Goal: Navigation & Orientation: Find specific page/section

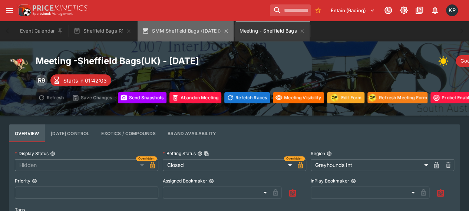
click at [200, 29] on button "SMM Sheffield Bags ([DATE])" at bounding box center [186, 31] width 96 height 21
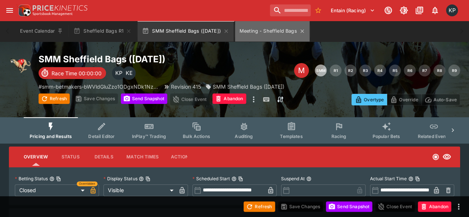
click at [282, 34] on button "Meeting - Sheffield Bags" at bounding box center [272, 31] width 75 height 21
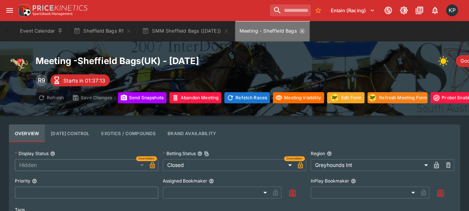
click at [302, 30] on icon "Meeting - Sheffield Bags" at bounding box center [302, 31] width 6 height 6
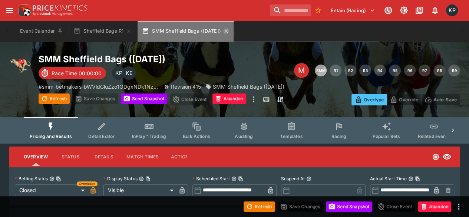
click at [226, 33] on icon "button" at bounding box center [226, 31] width 6 height 6
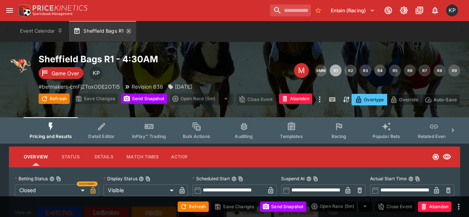
click at [129, 30] on icon "button" at bounding box center [129, 31] width 6 height 6
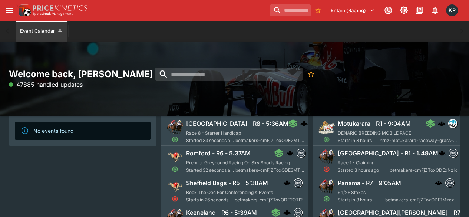
scroll to position [104, 0]
